Goal: Task Accomplishment & Management: Use online tool/utility

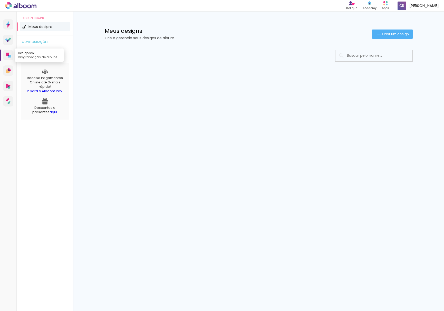
click at [8, 53] on icon at bounding box center [8, 55] width 4 height 4
click at [111, 45] on div at bounding box center [258, 71] width 333 height 53
click at [9, 85] on icon at bounding box center [8, 85] width 5 height 5
click at [8, 55] on icon at bounding box center [8, 55] width 4 height 4
click at [390, 34] on span "Criar um design" at bounding box center [395, 33] width 27 height 3
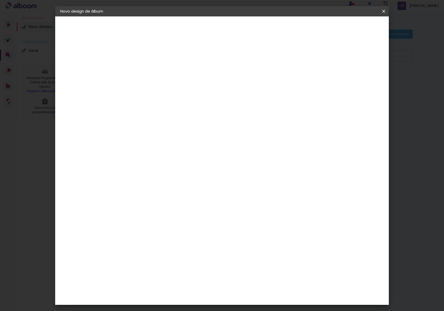
click at [144, 71] on input at bounding box center [144, 69] width 0 height 8
type input "Laura 5 anos"
type paper-input "Laura 5 anos"
click at [0, 0] on slot "Avançar" at bounding box center [0, 0] width 0 height 0
click at [153, 276] on div "DreambooksPro" at bounding box center [157, 278] width 33 height 4
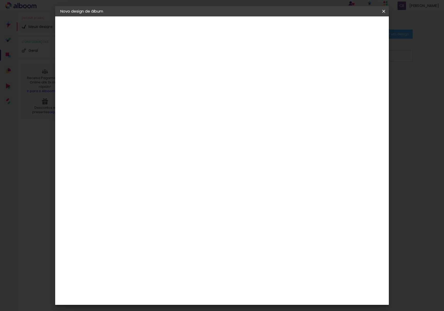
scroll to position [199, 0]
click at [134, 275] on img at bounding box center [135, 278] width 6 height 6
click at [0, 0] on slot "Avançar" at bounding box center [0, 0] width 0 height 0
click at [164, 86] on input "text" at bounding box center [154, 89] width 20 height 8
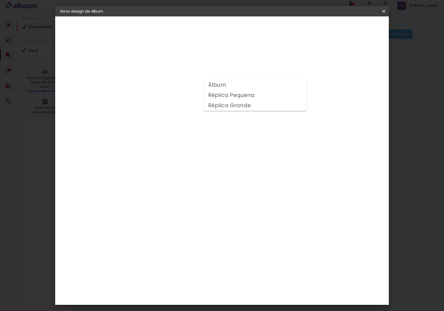
click at [0, 0] on slot "Álbum" at bounding box center [0, 0] width 0 height 0
type input "Álbum"
click at [179, 132] on span "30 × 20" at bounding box center [167, 134] width 24 height 11
click at [179, 263] on span "20 × 30" at bounding box center [167, 268] width 24 height 11
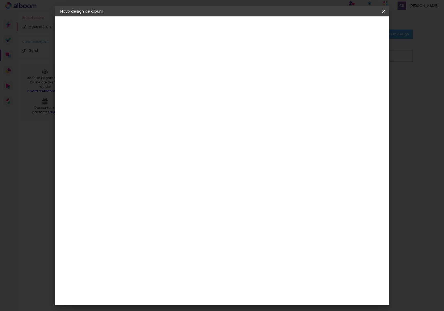
scroll to position [35, 0]
click at [198, 105] on span "22 × 30 cm" at bounding box center [188, 110] width 19 height 11
click at [0, 0] on slot "Avançar" at bounding box center [0, 0] width 0 height 0
click at [355, 28] on span "Iniciar design" at bounding box center [343, 27] width 23 height 4
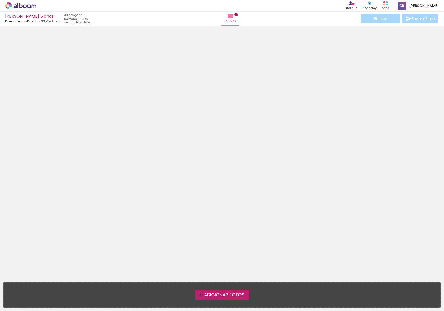
click at [20, 4] on icon at bounding box center [20, 5] width 31 height 7
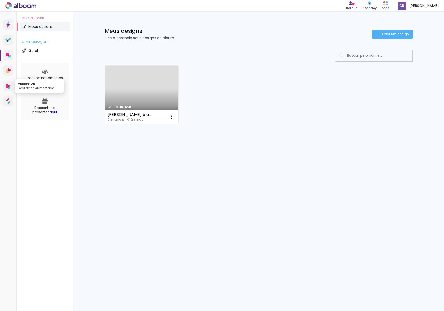
click at [7, 86] on icon at bounding box center [8, 85] width 5 height 5
click at [9, 71] on icon at bounding box center [8, 71] width 4 height 4
click at [6, 88] on icon at bounding box center [8, 85] width 5 height 5
